Goal: Task Accomplishment & Management: Manage account settings

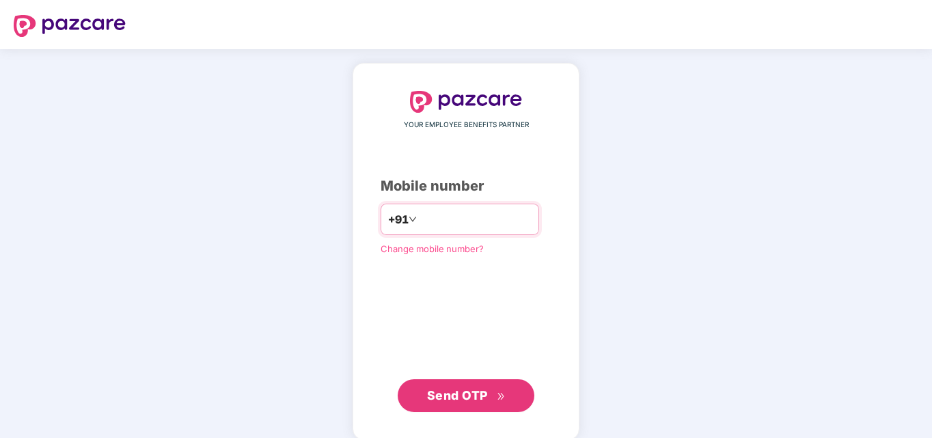
type input "**********"
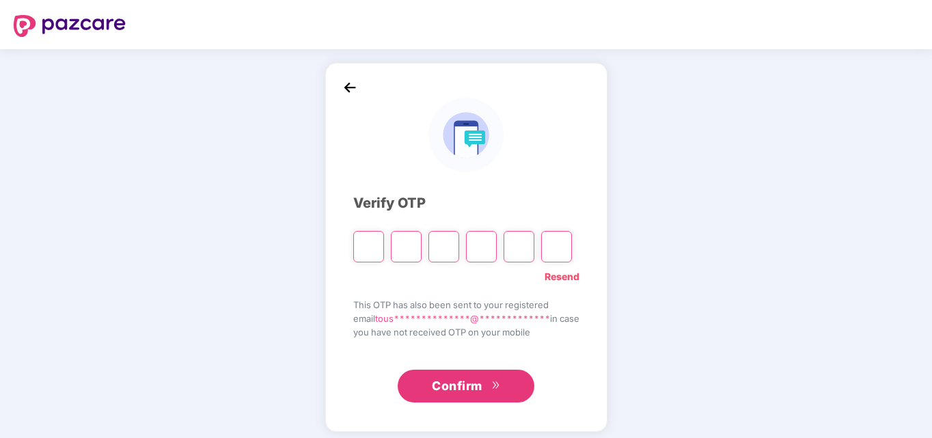
type input "*"
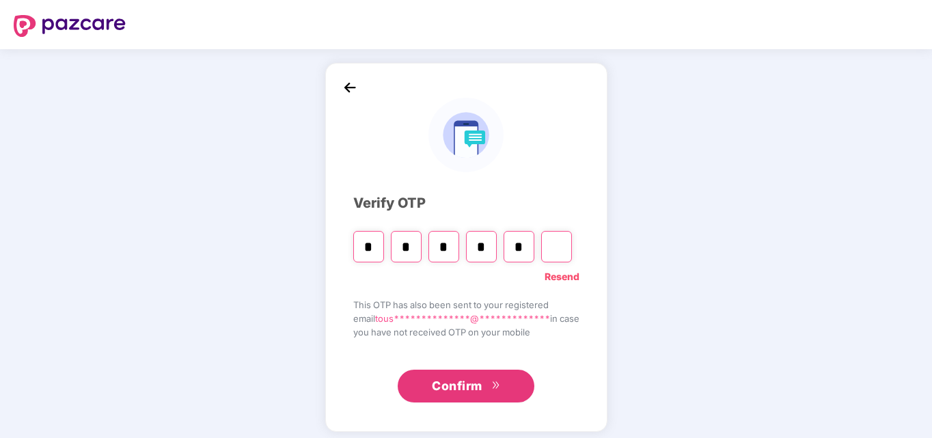
type input "*"
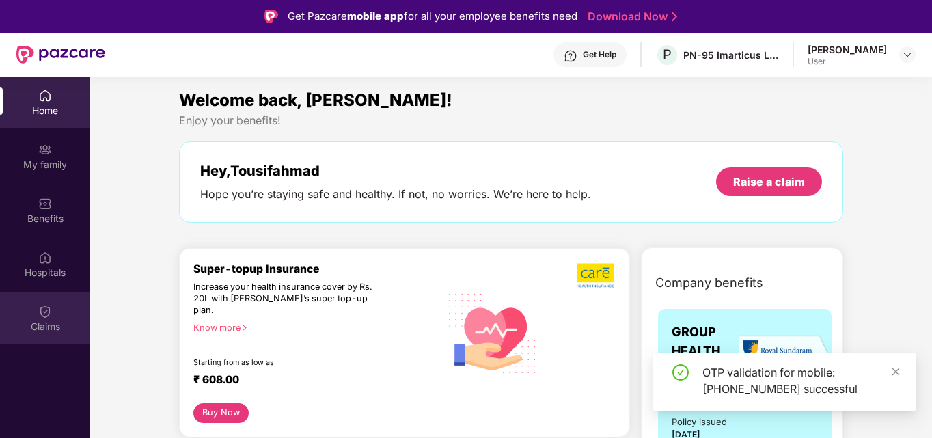
click at [55, 321] on div "Claims" at bounding box center [45, 327] width 90 height 14
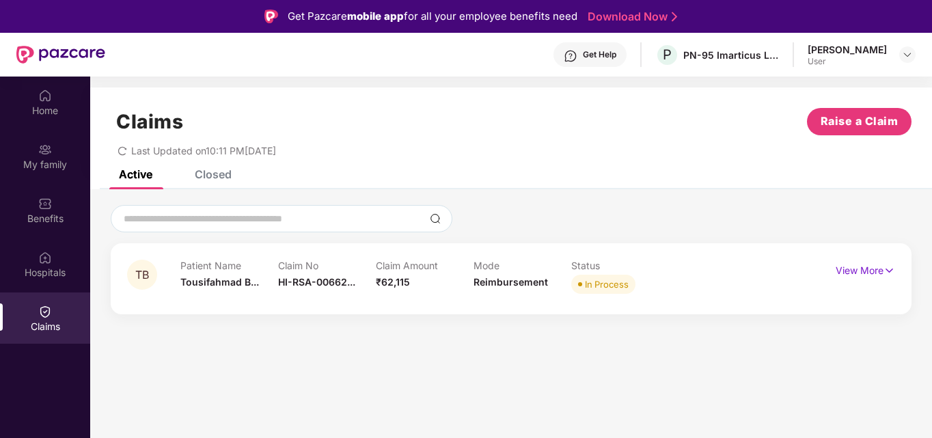
scroll to position [77, 0]
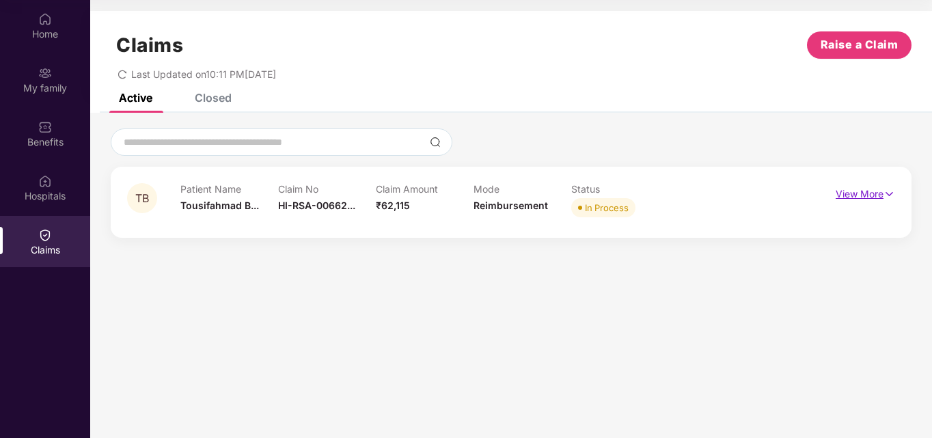
click at [863, 193] on p "View More" at bounding box center [865, 192] width 59 height 18
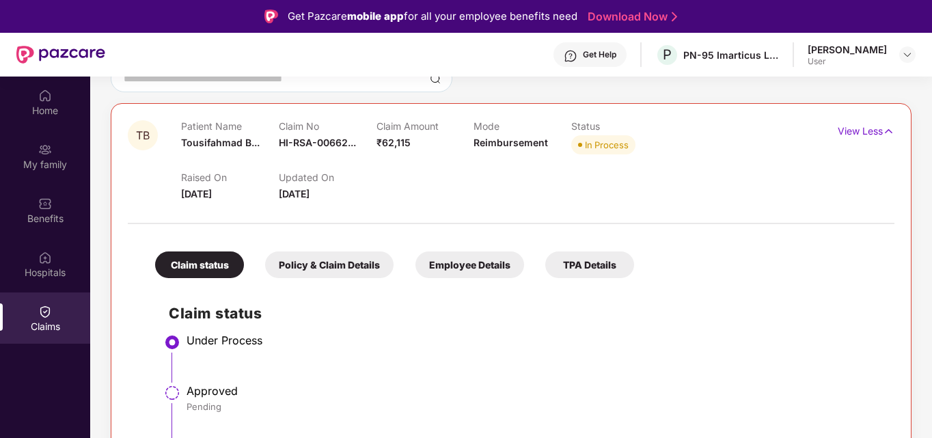
scroll to position [141, 0]
click at [474, 388] on div "Approved" at bounding box center [534, 390] width 694 height 14
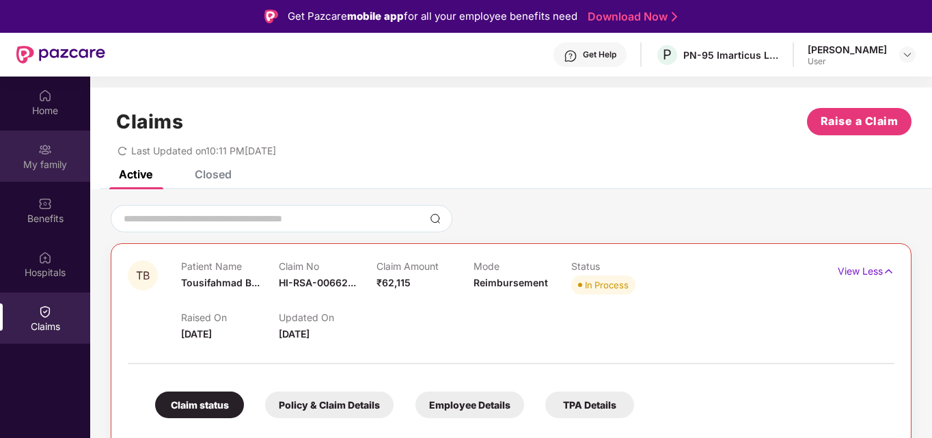
click at [40, 158] on div "My family" at bounding box center [45, 165] width 90 height 14
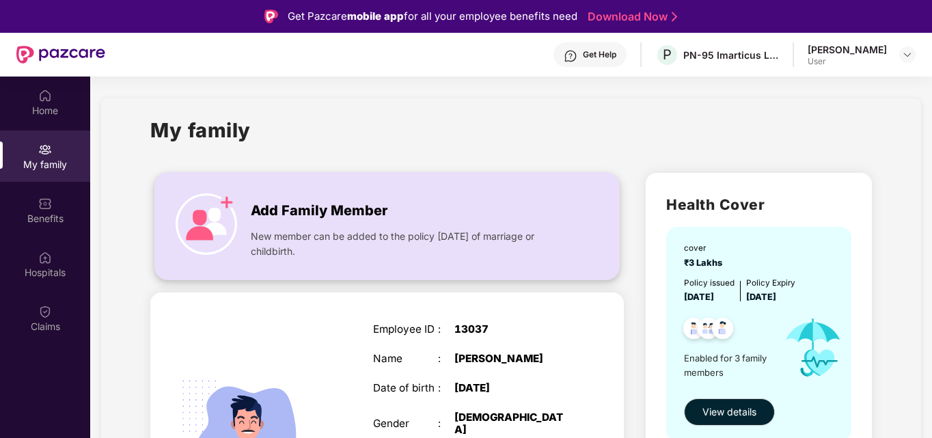
click at [217, 230] on img at bounding box center [207, 224] width 62 height 62
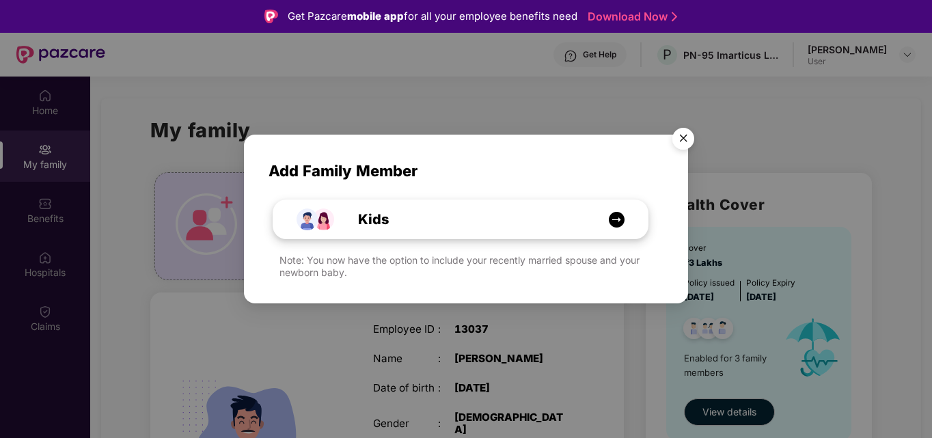
click at [474, 221] on div "Kids" at bounding box center [467, 219] width 281 height 21
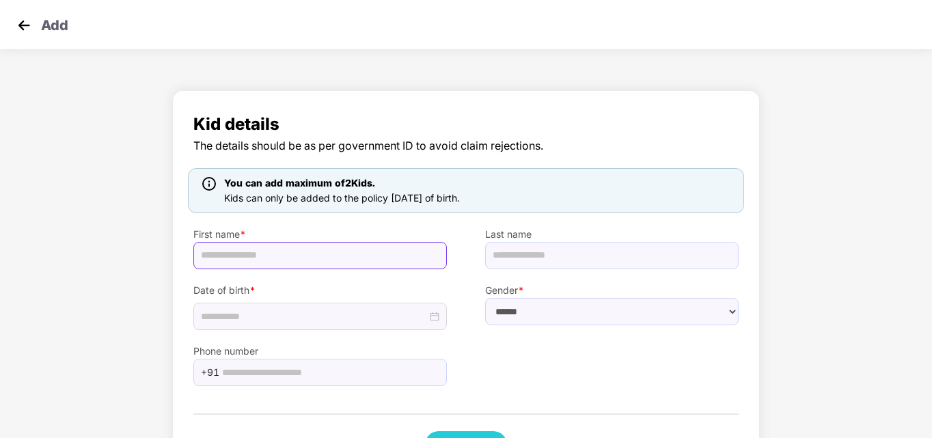
click at [283, 266] on input "text" at bounding box center [320, 255] width 254 height 27
type input "*****"
type input "******"
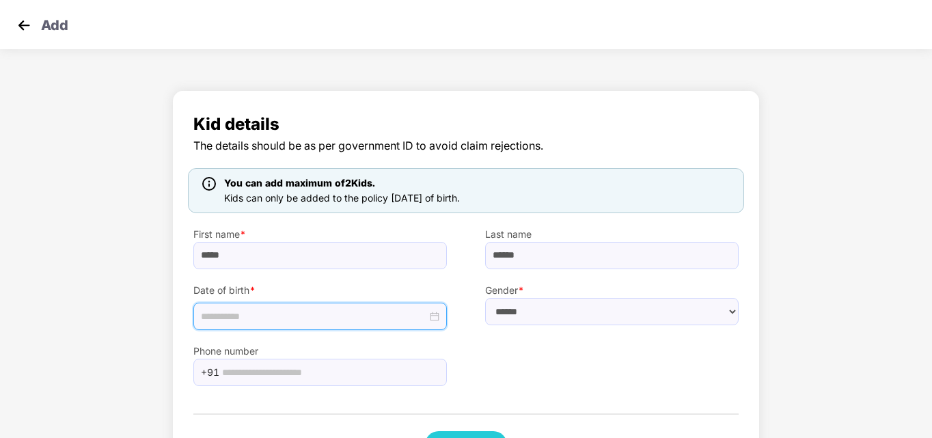
click at [435, 319] on div at bounding box center [320, 316] width 239 height 15
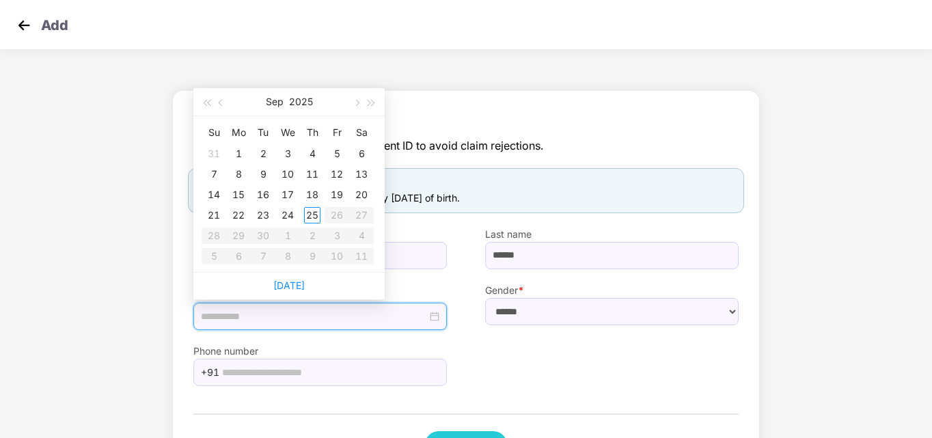
type input "**********"
click at [219, 103] on span "button" at bounding box center [222, 103] width 7 height 7
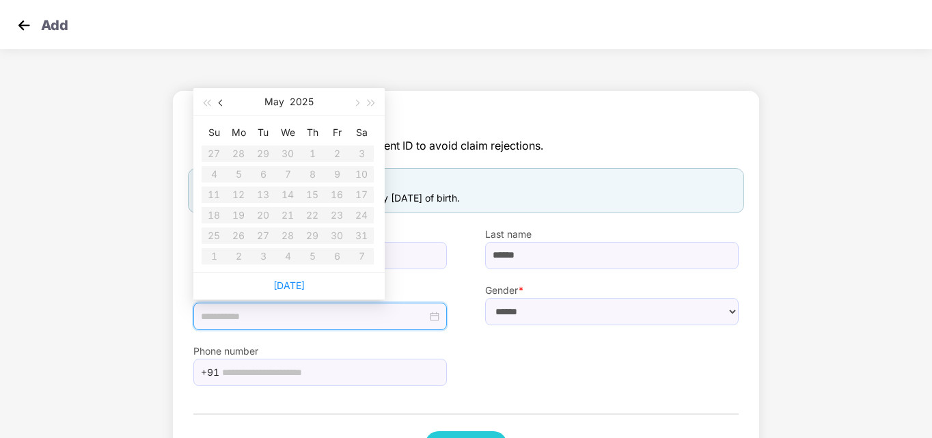
click at [219, 103] on span "button" at bounding box center [222, 103] width 7 height 7
click at [297, 240] on table "Su Mo Tu We Th Fr Sa 30 31 1 2 3 4 5 6 7 8 9 10 11 12 13 14 15 16 17 18 19 20 2…" at bounding box center [288, 194] width 172 height 145
click at [290, 234] on table "Su Mo Tu We Th Fr Sa 30 31 1 2 3 4 5 6 7 8 9 10 11 12 13 14 15 16 17 18 19 20 2…" at bounding box center [288, 194] width 172 height 145
click at [301, 247] on table "Su Mo Tu We Th Fr Sa 30 31 1 2 3 4 5 6 7 8 9 10 11 12 13 14 15 16 17 18 19 20 2…" at bounding box center [288, 194] width 172 height 145
click at [333, 216] on table "Su Mo Tu We Th Fr Sa 30 31 1 2 3 4 5 6 7 8 9 10 11 12 13 14 15 16 17 18 19 20 2…" at bounding box center [288, 194] width 172 height 145
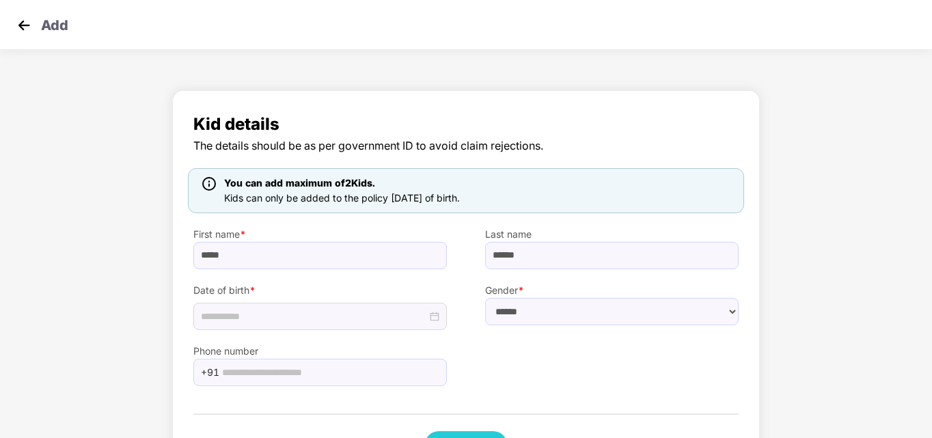
click at [649, 236] on label "Last name" at bounding box center [612, 234] width 254 height 15
